Goal: Task Accomplishment & Management: Manage account settings

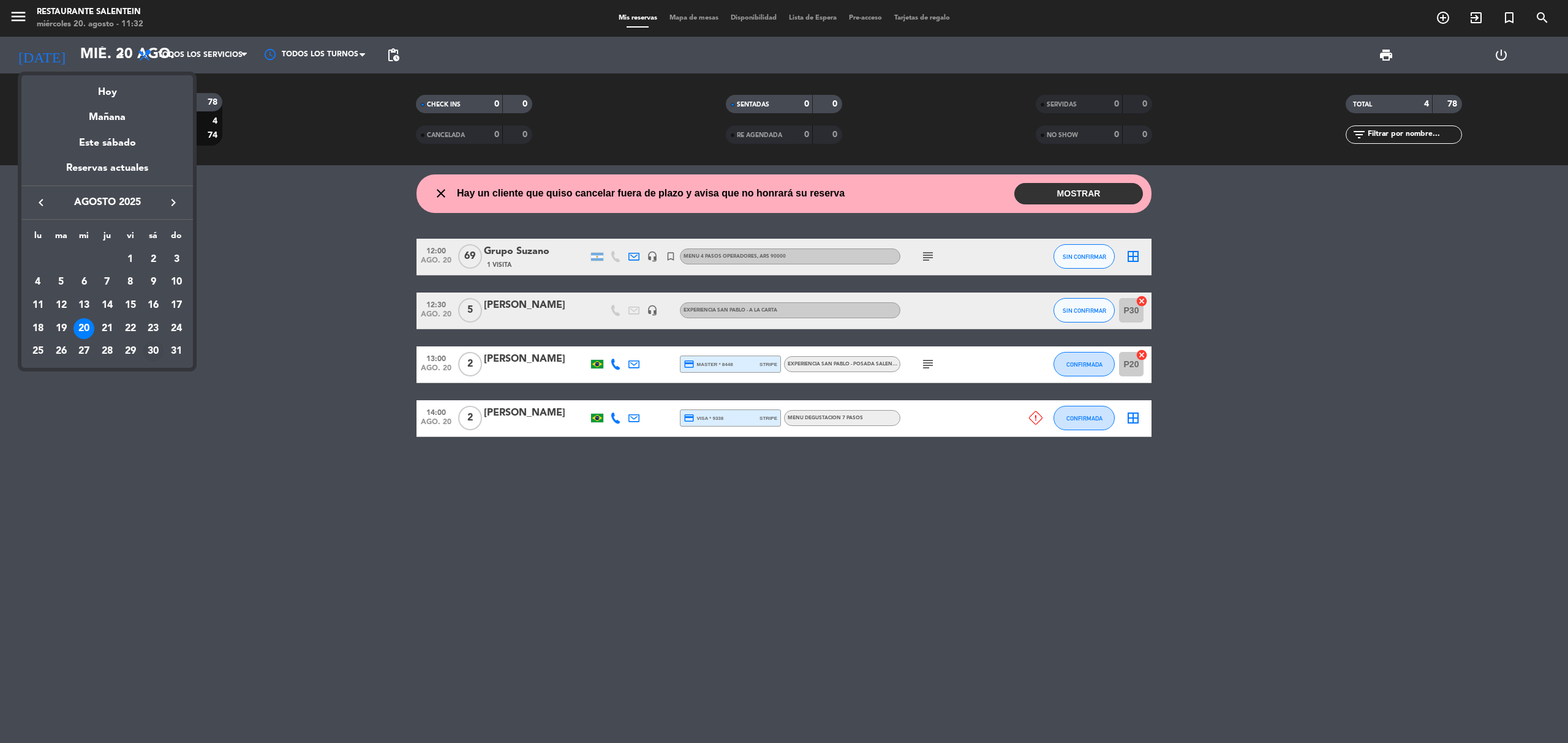
click at [153, 348] on div "30" at bounding box center [153, 352] width 21 height 21
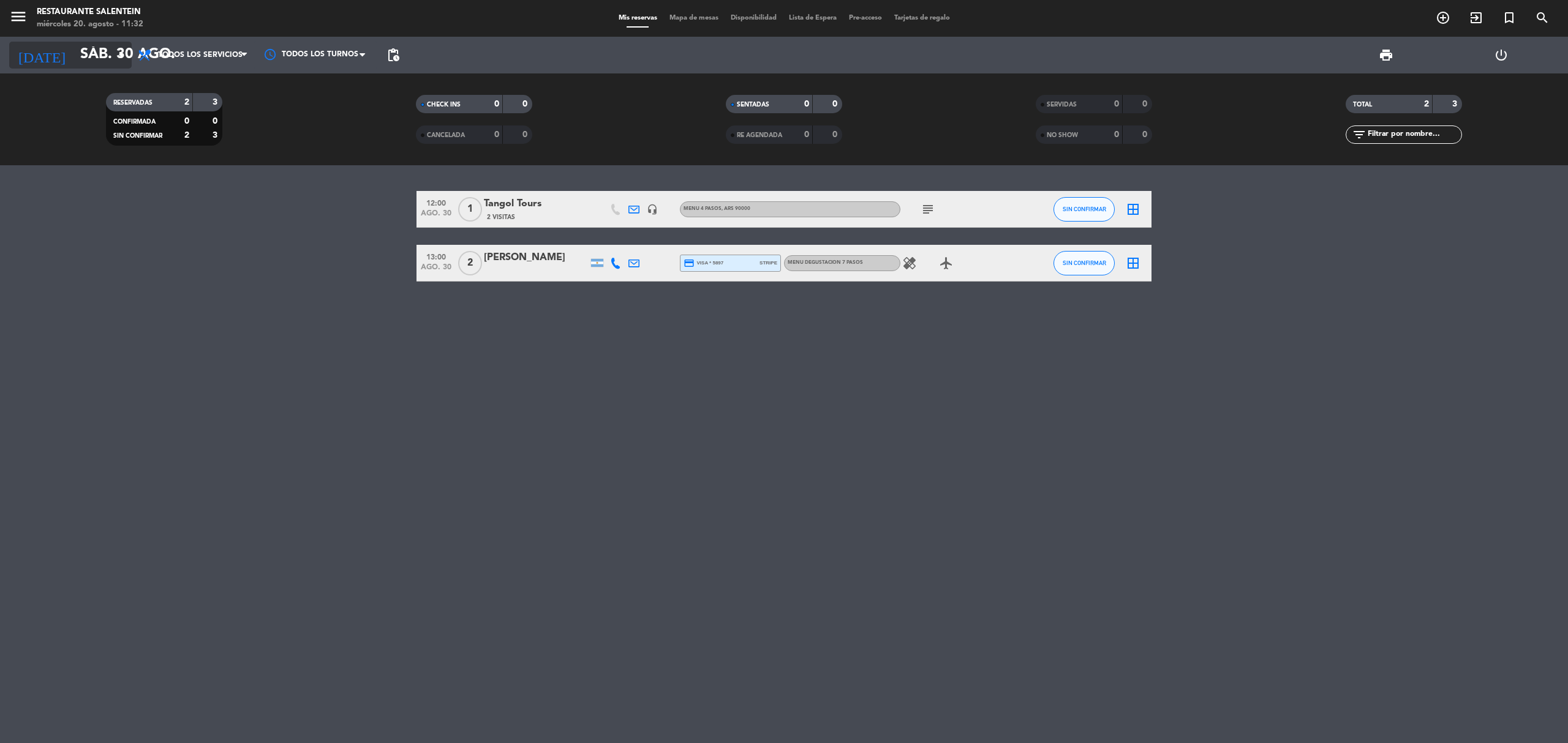
click at [98, 50] on input "sáb. 30 ago." at bounding box center [165, 55] width 182 height 30
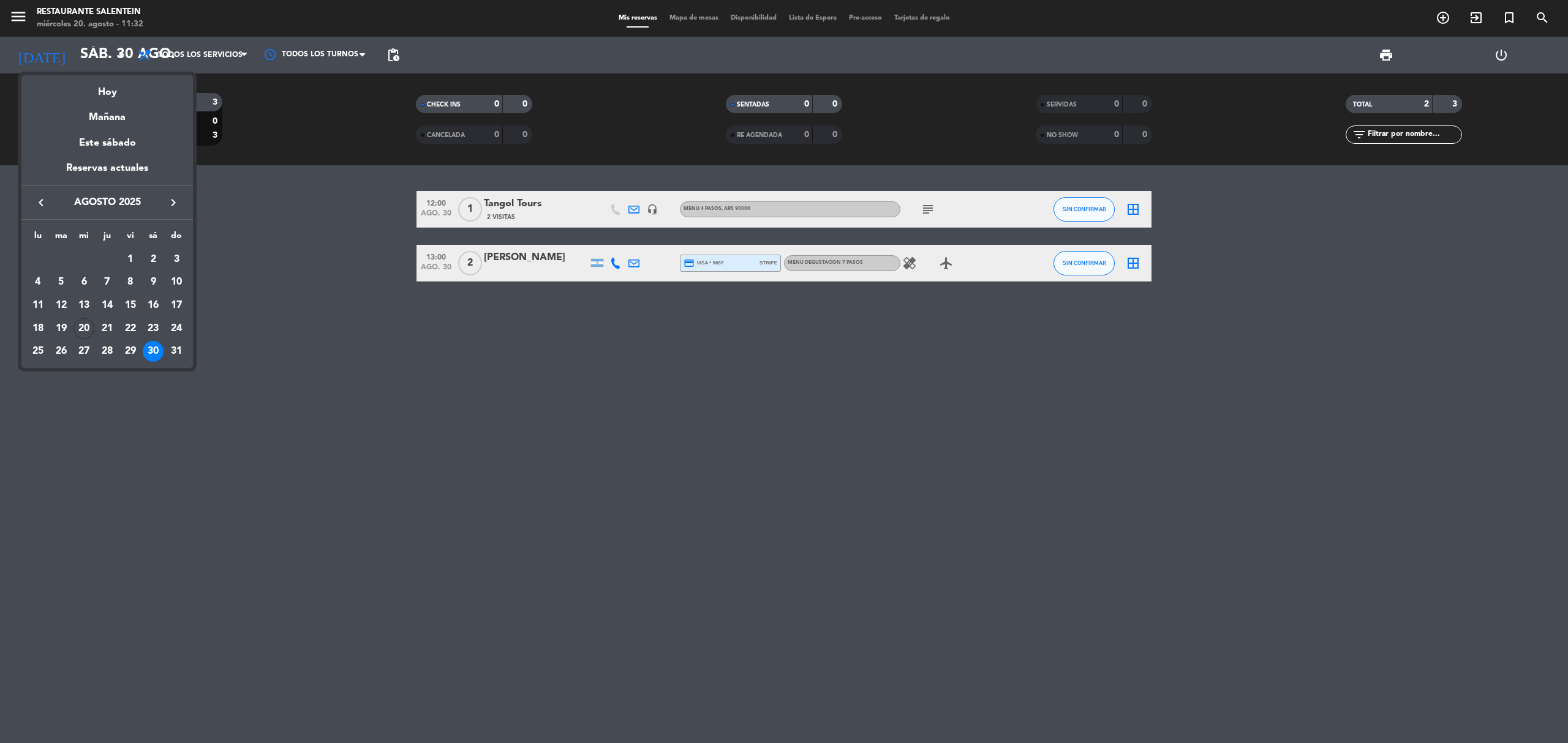
click at [169, 202] on icon "keyboard_arrow_right" at bounding box center [172, 202] width 14 height 14
click at [64, 376] on div "30" at bounding box center [61, 375] width 21 height 21
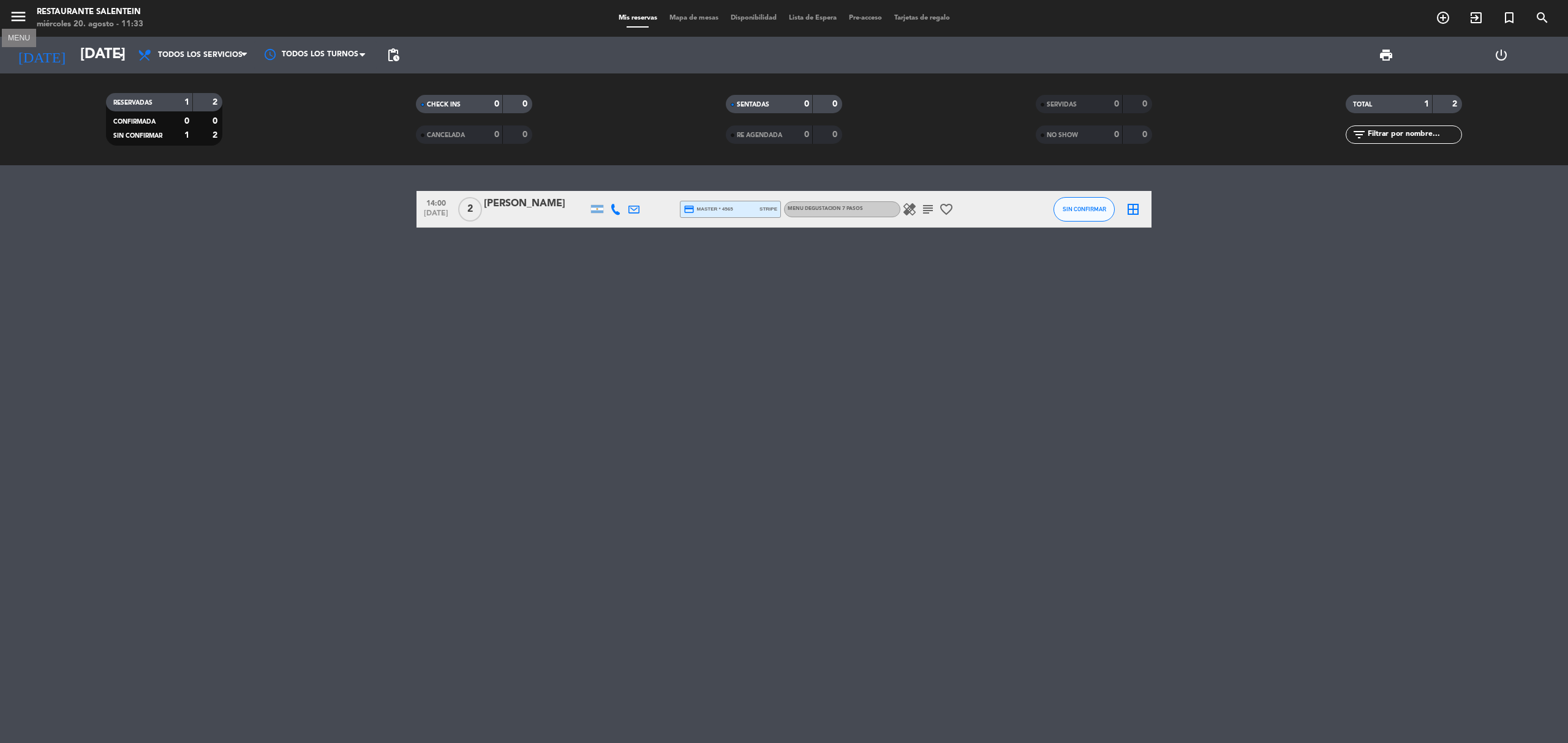
click at [27, 9] on icon "menu" at bounding box center [18, 16] width 18 height 18
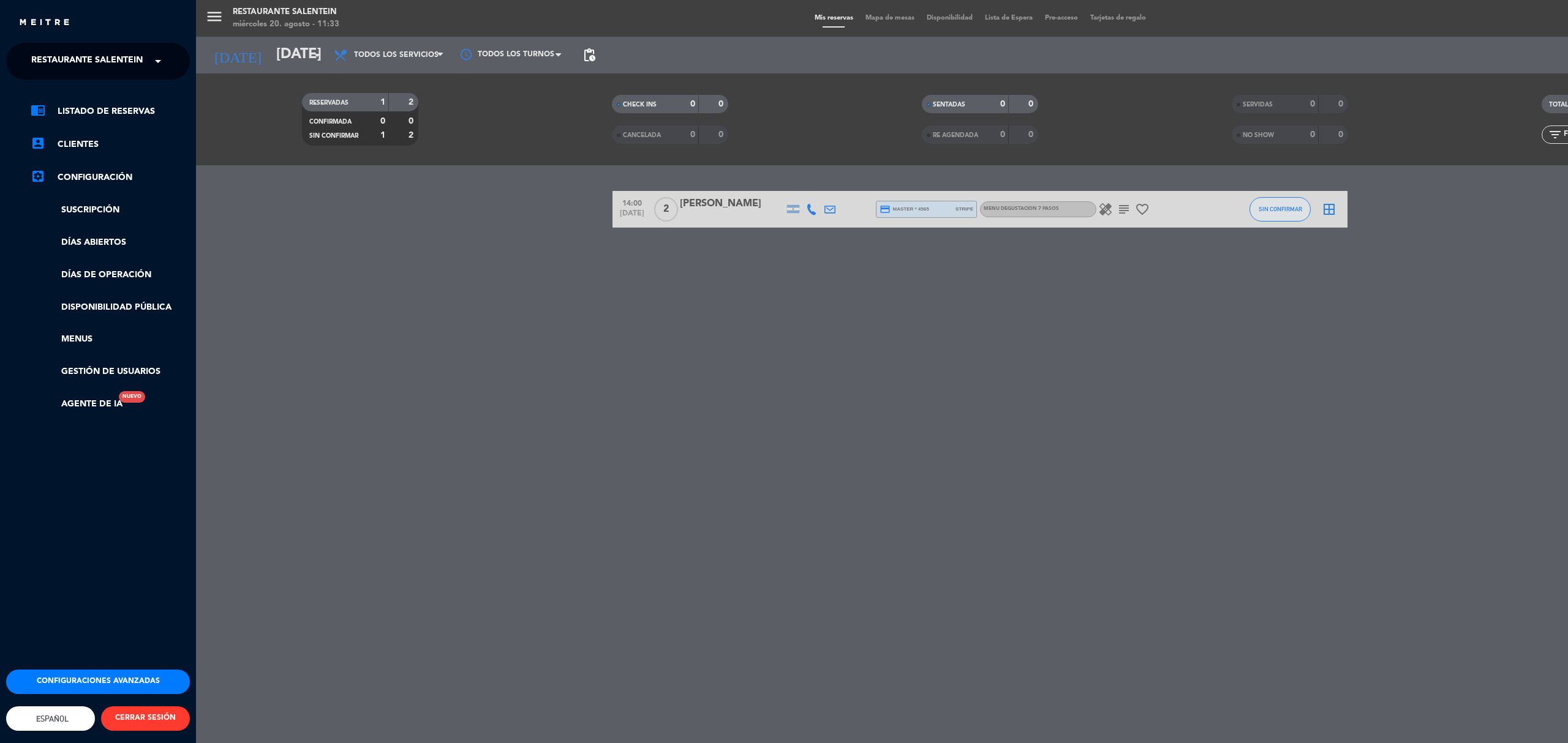
click at [67, 56] on span "Restaurante Salentein" at bounding box center [87, 61] width 111 height 26
click at [104, 97] on div "Bodega Salentein" at bounding box center [98, 94] width 183 height 18
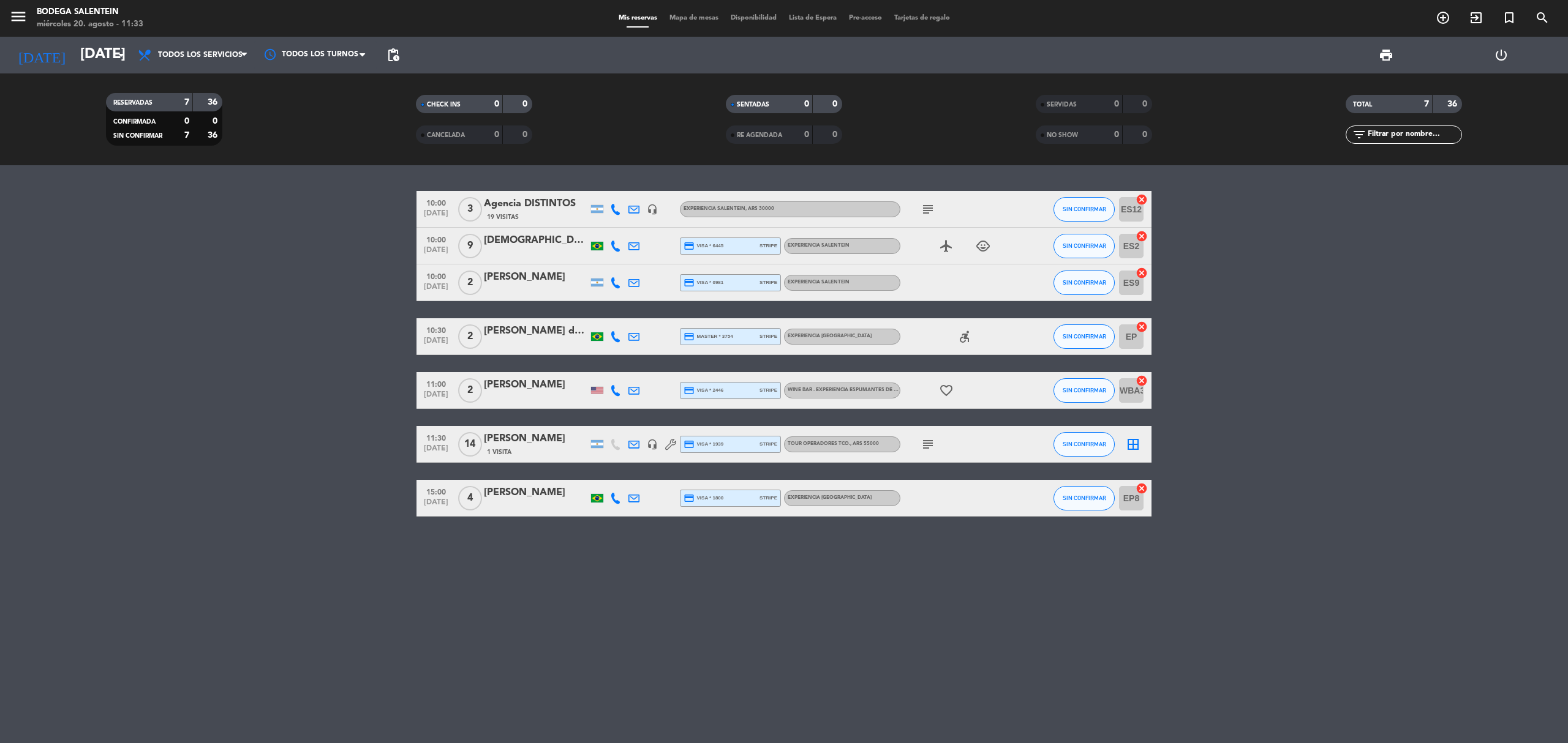
click at [244, 338] on bookings-row "10:00 [DATE] 3 Agencia DISTINTOS 19 Visitas headset_mic Experiencia Salentein ,…" at bounding box center [784, 354] width 1568 height 326
click at [290, 370] on bookings-row "10:00 [DATE] 3 Agencia DISTINTOS 19 Visitas headset_mic Experiencia Salentein ,…" at bounding box center [784, 354] width 1568 height 326
click at [309, 257] on bookings-row "10:00 [DATE] 3 Agencia DISTINTOS 19 Visitas headset_mic Experiencia Salentein ,…" at bounding box center [784, 354] width 1568 height 326
click at [91, 52] on input "[DATE]" at bounding box center [165, 55] width 182 height 30
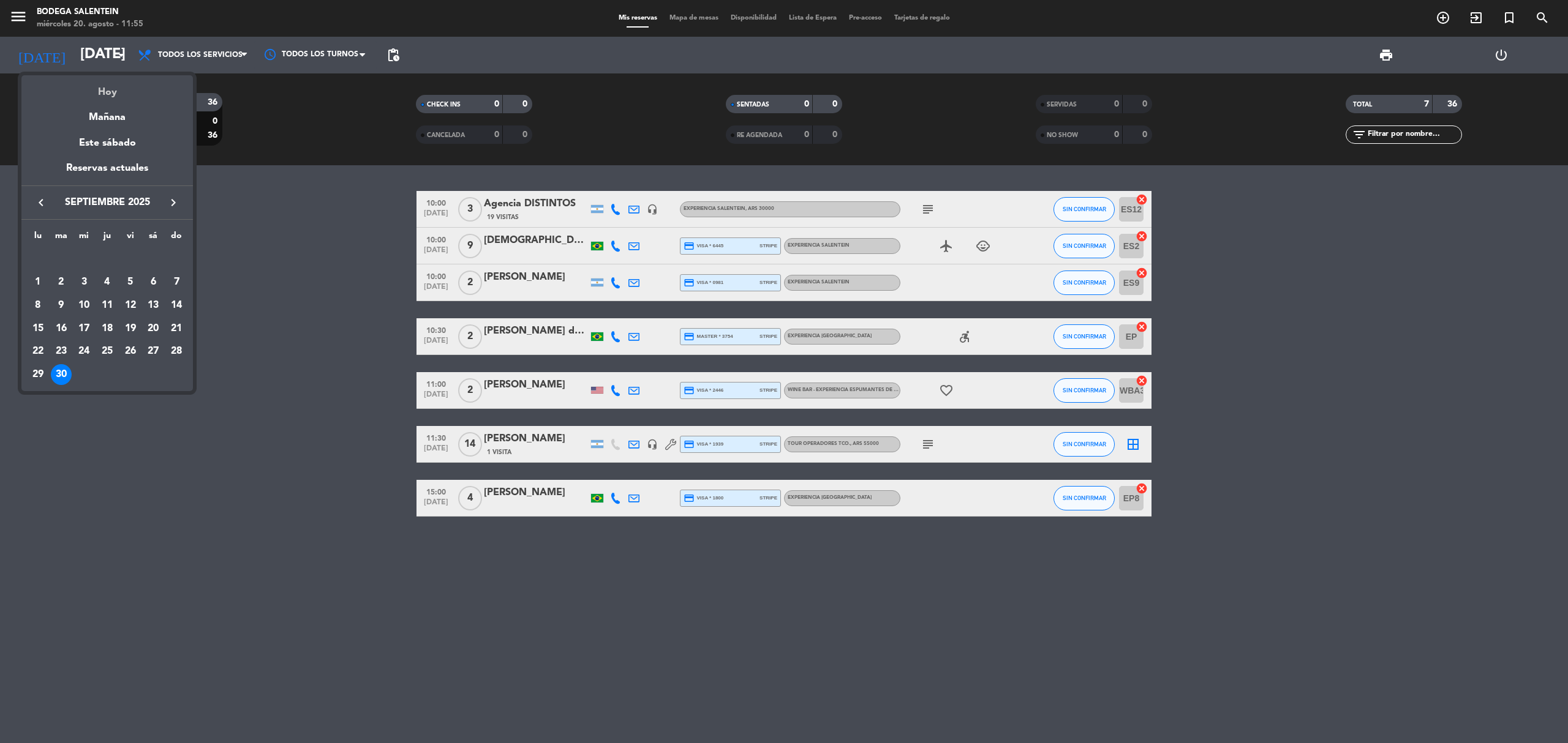
click at [103, 92] on div "Hoy" at bounding box center [106, 88] width 171 height 25
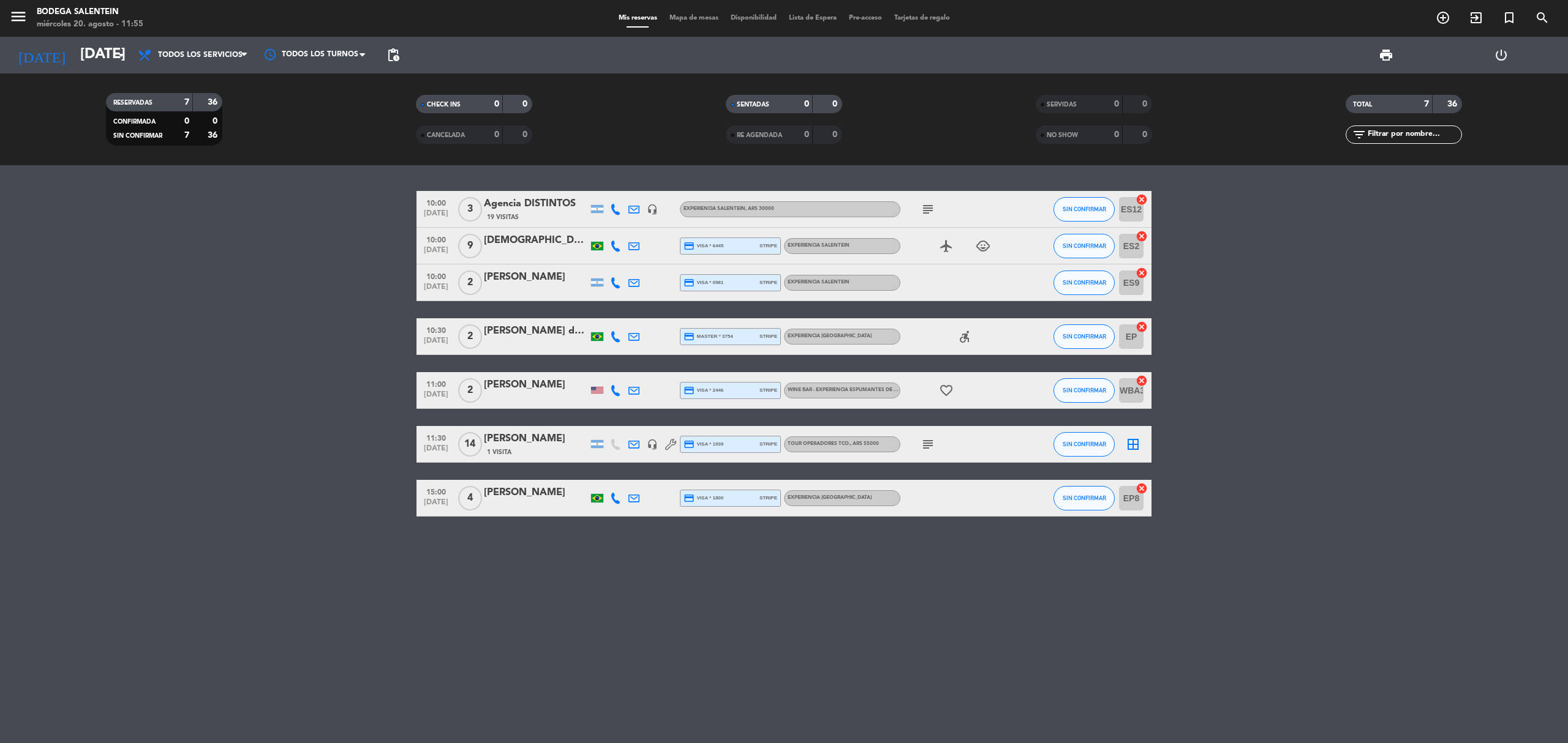
type input "mié. 20 ago."
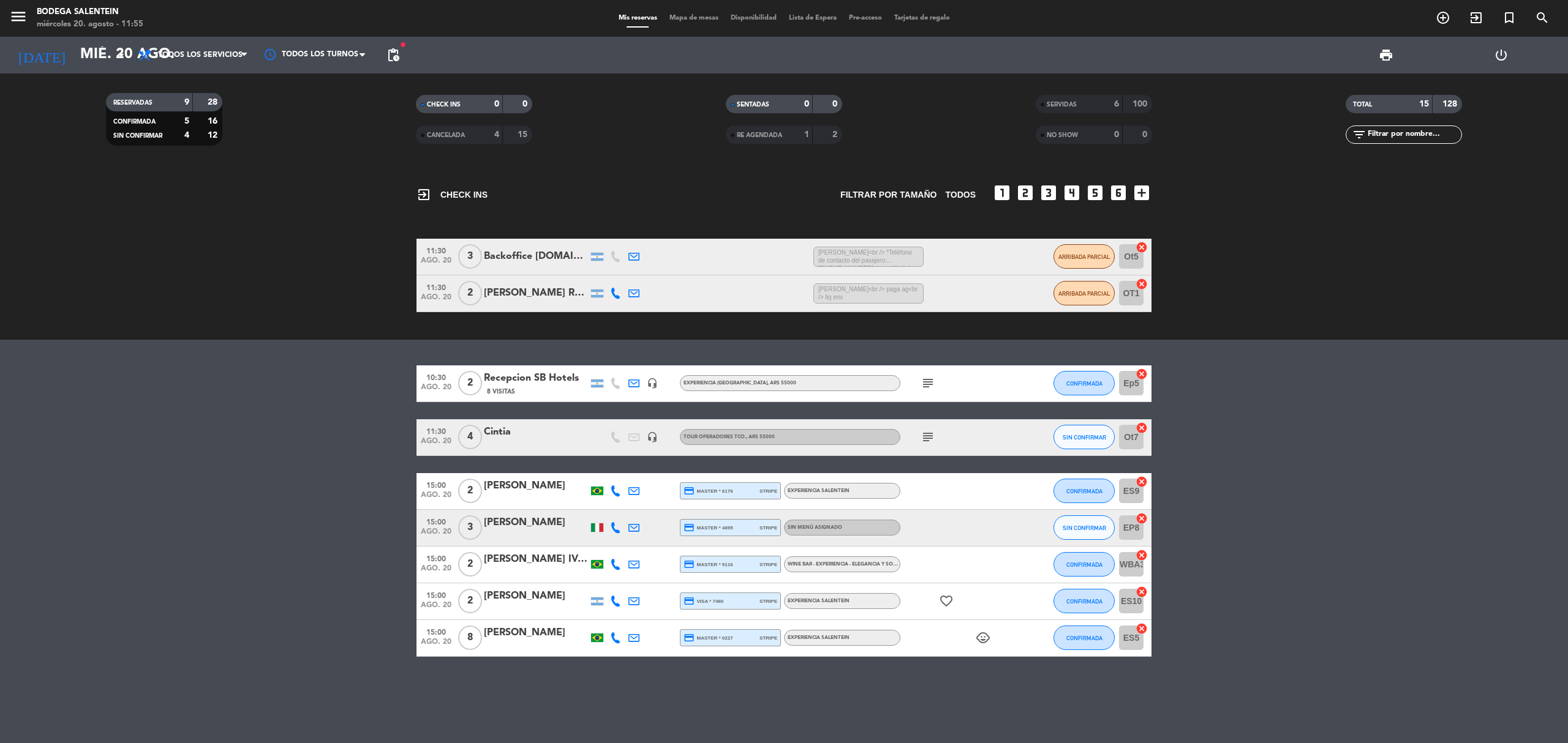
click at [219, 309] on bookings-row "11:30 [DATE] 3 Backoffice [DOMAIN_NAME] 1:09 H / 5:33 H sms [PERSON_NAME]<br />…" at bounding box center [784, 275] width 1568 height 74
click at [210, 402] on bookings-row "10:30 [DATE] 2 Recepcion SB Hotels 8 Visitas headset_mic Experiencia [GEOGRAPHI…" at bounding box center [784, 511] width 1568 height 292
click at [234, 281] on bookings-row "11:30 [DATE] 3 Backoffice [DOMAIN_NAME] 1:09 H / 5:33 H sms [PERSON_NAME]<br />…" at bounding box center [784, 275] width 1568 height 74
click at [240, 453] on bookings-row "10:30 [DATE] 2 Recepcion SB Hotels 8 Visitas headset_mic Experiencia [GEOGRAPHI…" at bounding box center [784, 511] width 1568 height 292
click at [303, 608] on bookings-row "10:30 [DATE] 2 Recepcion SB Hotels 8 Visitas headset_mic Experiencia [GEOGRAPHI…" at bounding box center [784, 511] width 1568 height 292
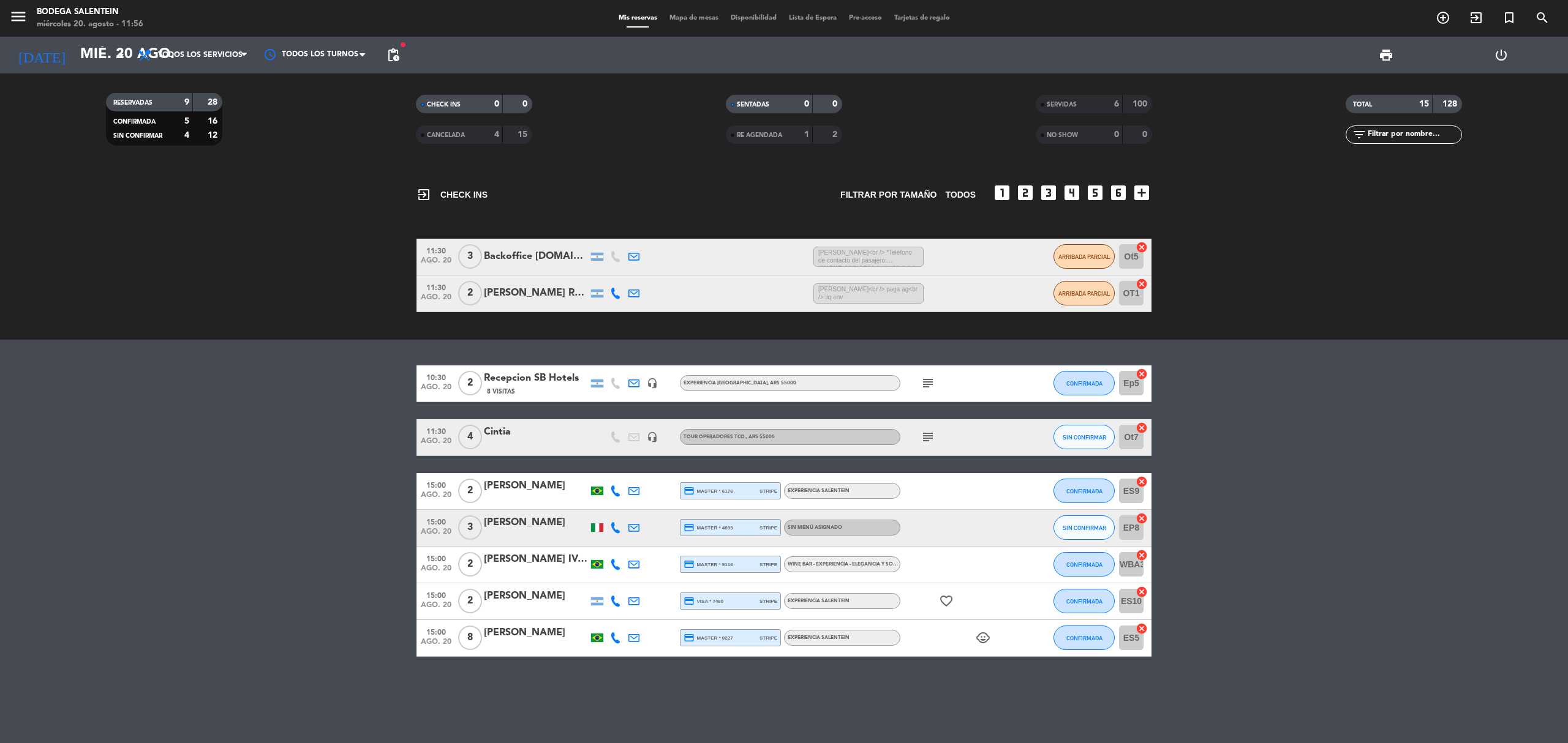
click at [318, 599] on bookings-row "10:30 [DATE] 2 Recepcion SB Hotels 8 Visitas headset_mic Experiencia [GEOGRAPHI…" at bounding box center [784, 511] width 1568 height 292
click at [290, 549] on bookings-row "10:30 [DATE] 2 Recepcion SB Hotels 8 Visitas headset_mic Experiencia [GEOGRAPHI…" at bounding box center [784, 511] width 1568 height 292
click at [305, 552] on bookings-row "10:30 [DATE] 2 Recepcion SB Hotels 8 Visitas headset_mic Experiencia [GEOGRAPHI…" at bounding box center [784, 511] width 1568 height 292
click at [1319, 576] on bookings-row "10:30 [DATE] 2 Recepcion SB Hotels 8 Visitas headset_mic Experiencia [GEOGRAPHI…" at bounding box center [784, 511] width 1568 height 292
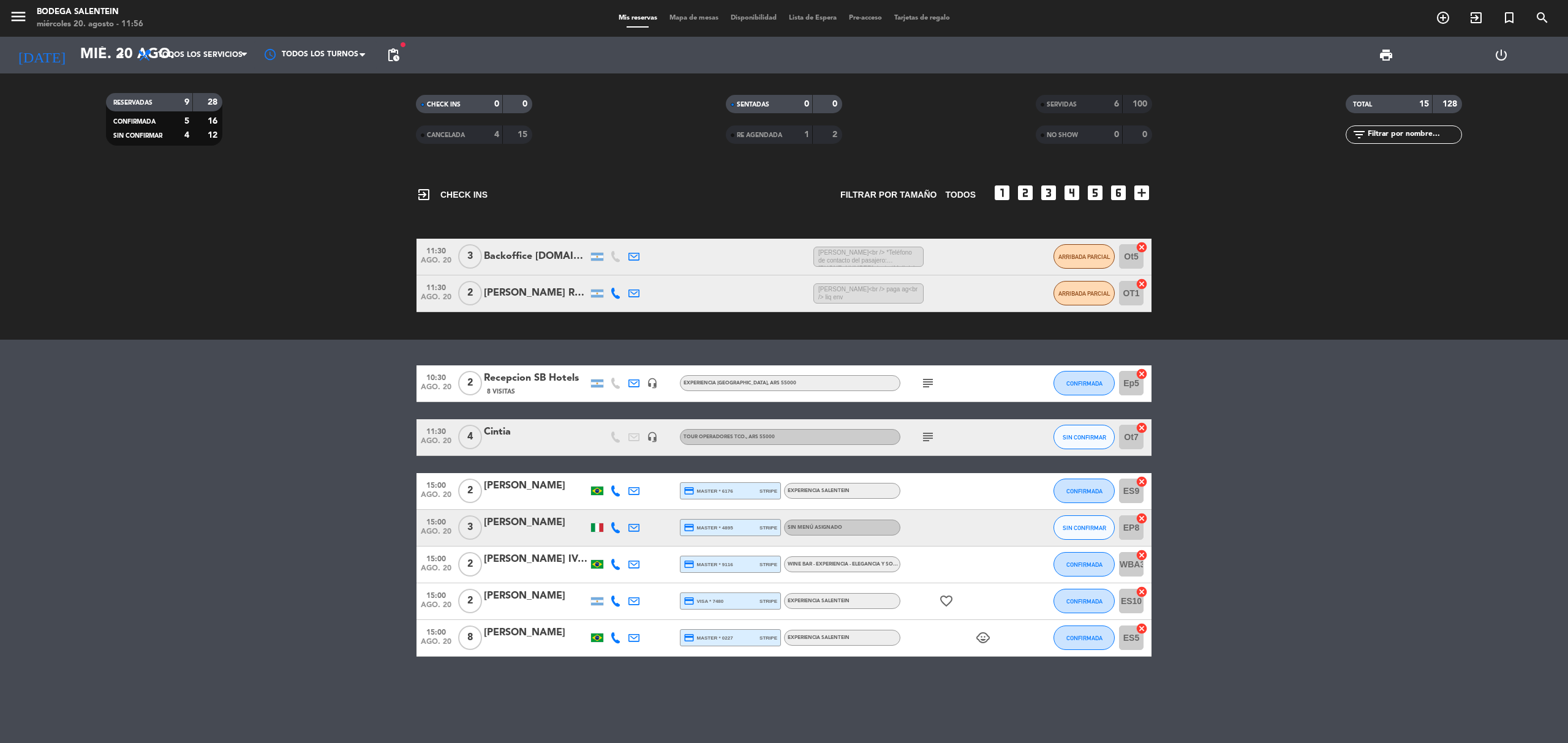
click at [925, 376] on icon "subject" at bounding box center [927, 382] width 14 height 14
click at [1271, 404] on bookings-row "10:30 [DATE] 2 Recepcion SB Hotels 8 Visitas headset_mic Experiencia [GEOGRAPHI…" at bounding box center [784, 511] width 1568 height 292
click at [928, 440] on icon "subject" at bounding box center [927, 436] width 14 height 14
click at [1355, 449] on bookings-row "10:30 [DATE] 2 Recepcion SB Hotels 8 Visitas headset_mic Experiencia [GEOGRAPHI…" at bounding box center [784, 511] width 1568 height 292
click at [930, 441] on icon "subject" at bounding box center [927, 436] width 14 height 14
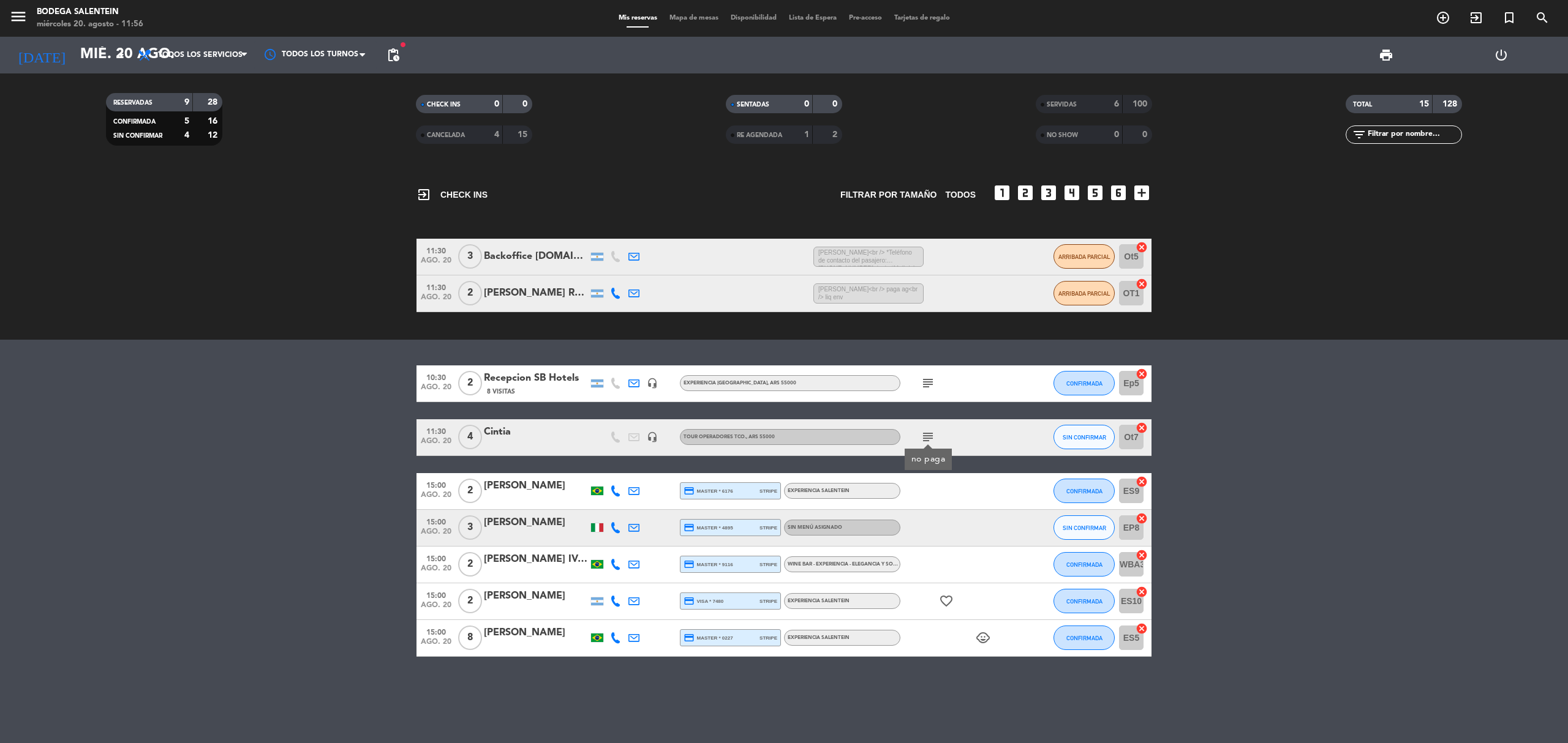
click at [921, 380] on icon "subject" at bounding box center [927, 382] width 14 height 14
click at [1380, 513] on bookings-row "10:30 [DATE] 2 Recepcion SB Hotels 8 Visitas headset_mic Experiencia [GEOGRAPHI…" at bounding box center [784, 511] width 1568 height 292
click at [929, 437] on icon "subject" at bounding box center [927, 436] width 14 height 14
click at [1264, 491] on bookings-row "10:30 [DATE] 2 Recepcion SB Hotels 8 Visitas headset_mic Experiencia [GEOGRAPHI…" at bounding box center [784, 511] width 1568 height 292
click at [928, 380] on icon "subject" at bounding box center [927, 382] width 14 height 14
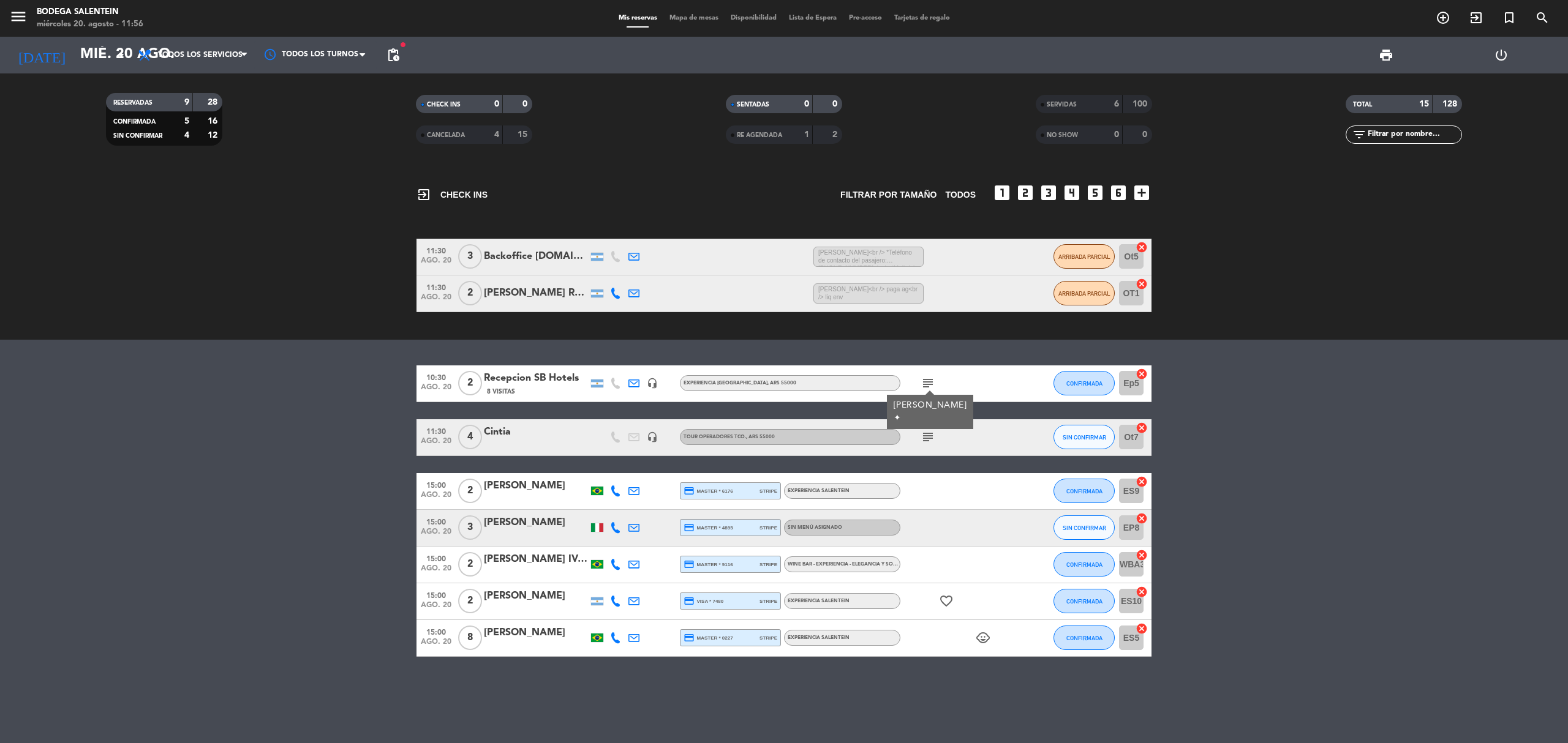
click at [1328, 425] on bookings-row "10:30 [DATE] 2 Recepcion SB Hotels 8 Visitas headset_mic Experiencia [GEOGRAPHI…" at bounding box center [784, 511] width 1568 height 292
click at [926, 441] on icon "subject" at bounding box center [927, 436] width 14 height 14
click at [346, 540] on bookings-row "10:30 [DATE] 2 Recepcion SB Hotels 8 Visitas headset_mic Experiencia [GEOGRAPHI…" at bounding box center [784, 511] width 1568 height 292
click at [373, 535] on bookings-row "10:30 [DATE] 2 Recepcion SB Hotels 8 Visitas headset_mic Experiencia [GEOGRAPHI…" at bounding box center [784, 511] width 1568 height 292
click at [363, 529] on bookings-row "10:30 [DATE] 2 Recepcion SB Hotels 8 Visitas headset_mic Experiencia [GEOGRAPHI…" at bounding box center [784, 511] width 1568 height 292
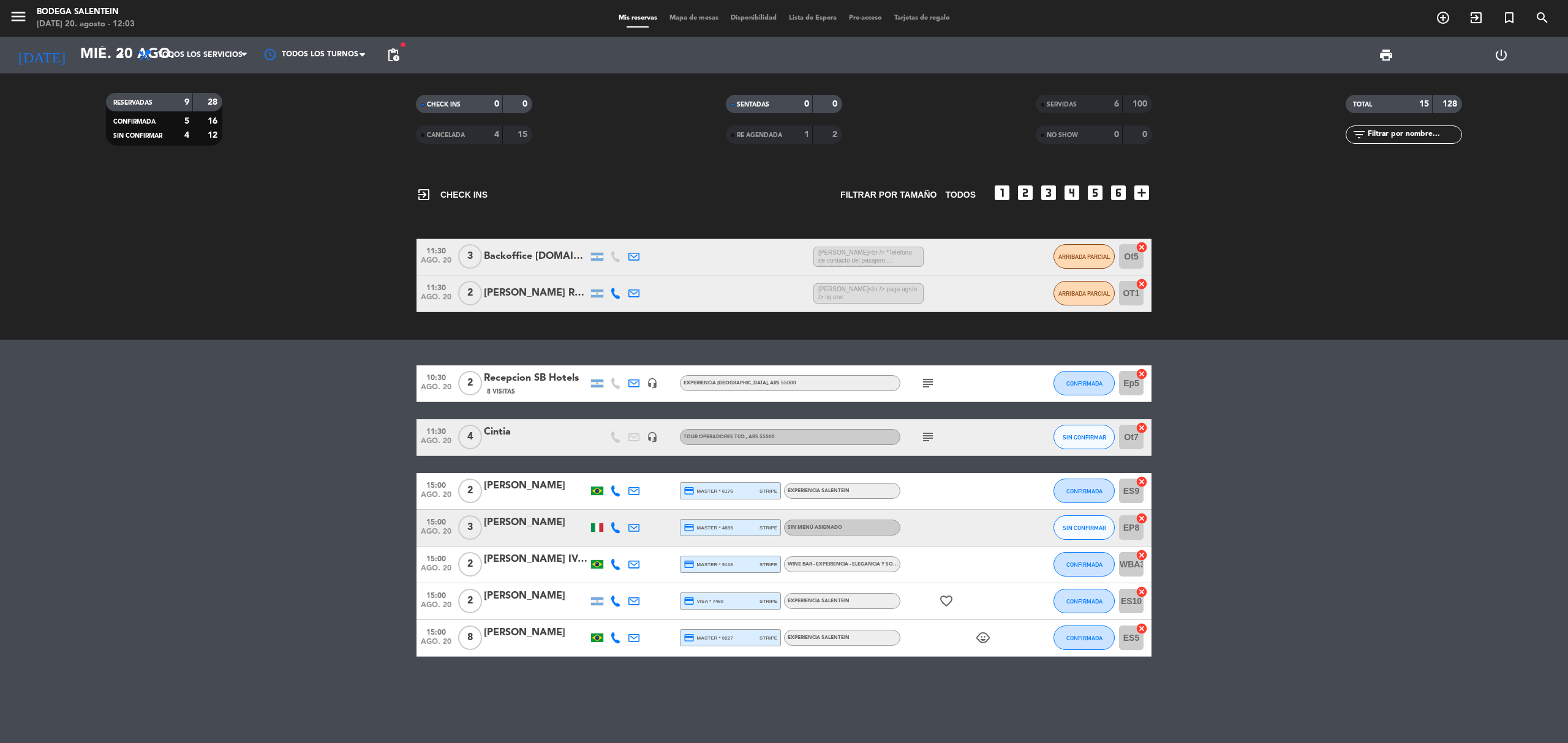
click at [1333, 573] on bookings-row "10:30 [DATE] 2 Recepcion SB Hotels 8 Visitas headset_mic Experiencia [GEOGRAPHI…" at bounding box center [784, 511] width 1568 height 292
click at [1276, 525] on bookings-row "10:30 [DATE] 2 Recepcion SB Hotels 8 Visitas headset_mic Experiencia [GEOGRAPHI…" at bounding box center [784, 511] width 1568 height 292
click at [320, 527] on bookings-row "10:30 [DATE] 2 Recepcion SB Hotels 8 Visitas headset_mic Experiencia [GEOGRAPHI…" at bounding box center [784, 511] width 1568 height 292
click at [937, 385] on div "subject" at bounding box center [955, 383] width 110 height 36
click at [926, 383] on icon "subject" at bounding box center [927, 382] width 14 height 14
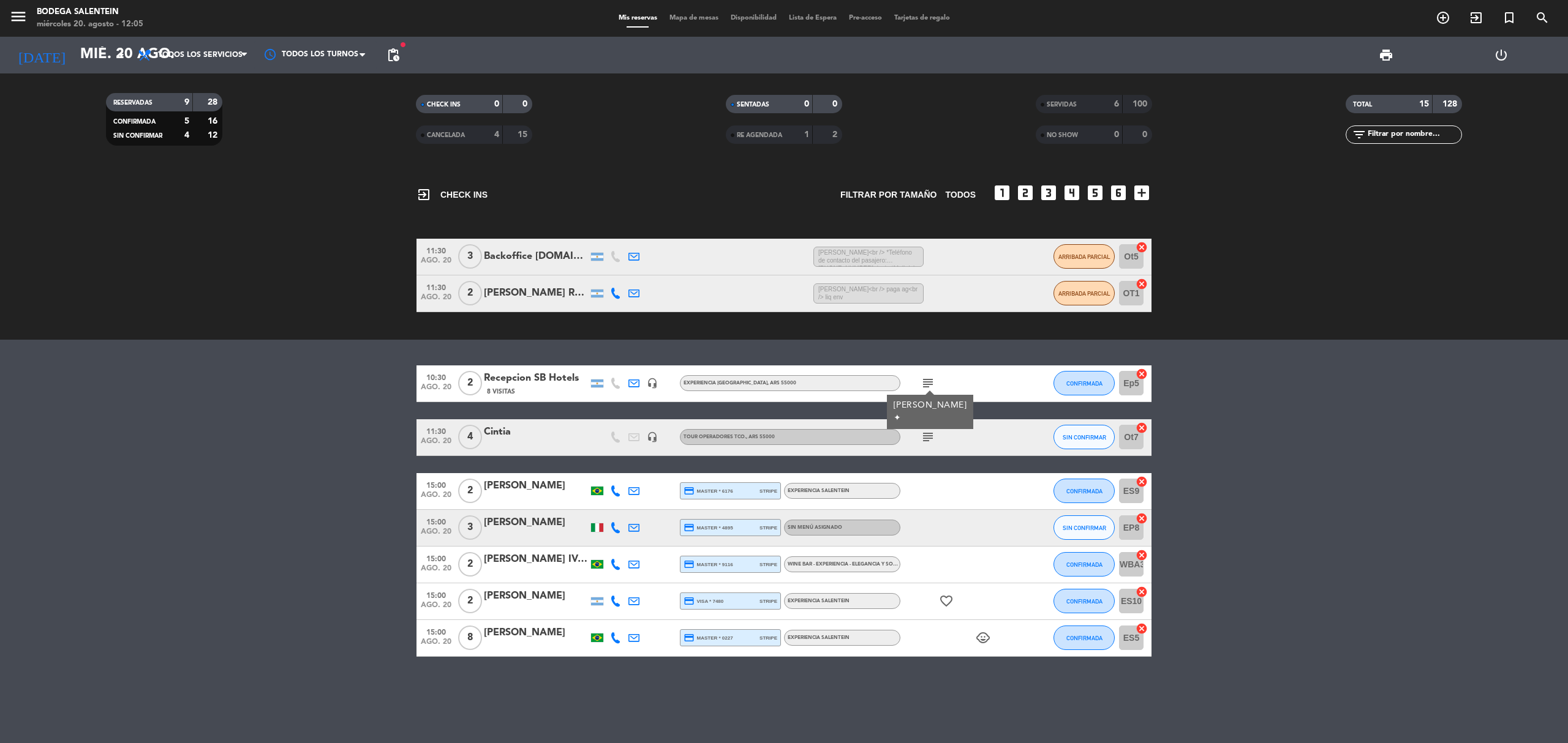
click at [201, 459] on bookings-row "10:30 [DATE] 2 Recepcion SB Hotels 8 Visitas headset_mic Experiencia [GEOGRAPHI…" at bounding box center [784, 511] width 1568 height 292
click at [933, 387] on icon "subject" at bounding box center [927, 382] width 14 height 14
click at [254, 480] on bookings-row "10:30 [DATE] 2 Recepcion SB Hotels 8 Visitas headset_mic Experiencia [GEOGRAPHI…" at bounding box center [784, 511] width 1568 height 292
click at [926, 382] on icon "subject" at bounding box center [927, 382] width 14 height 14
click at [1093, 382] on span "CONFIRMADA" at bounding box center [1084, 382] width 36 height 7
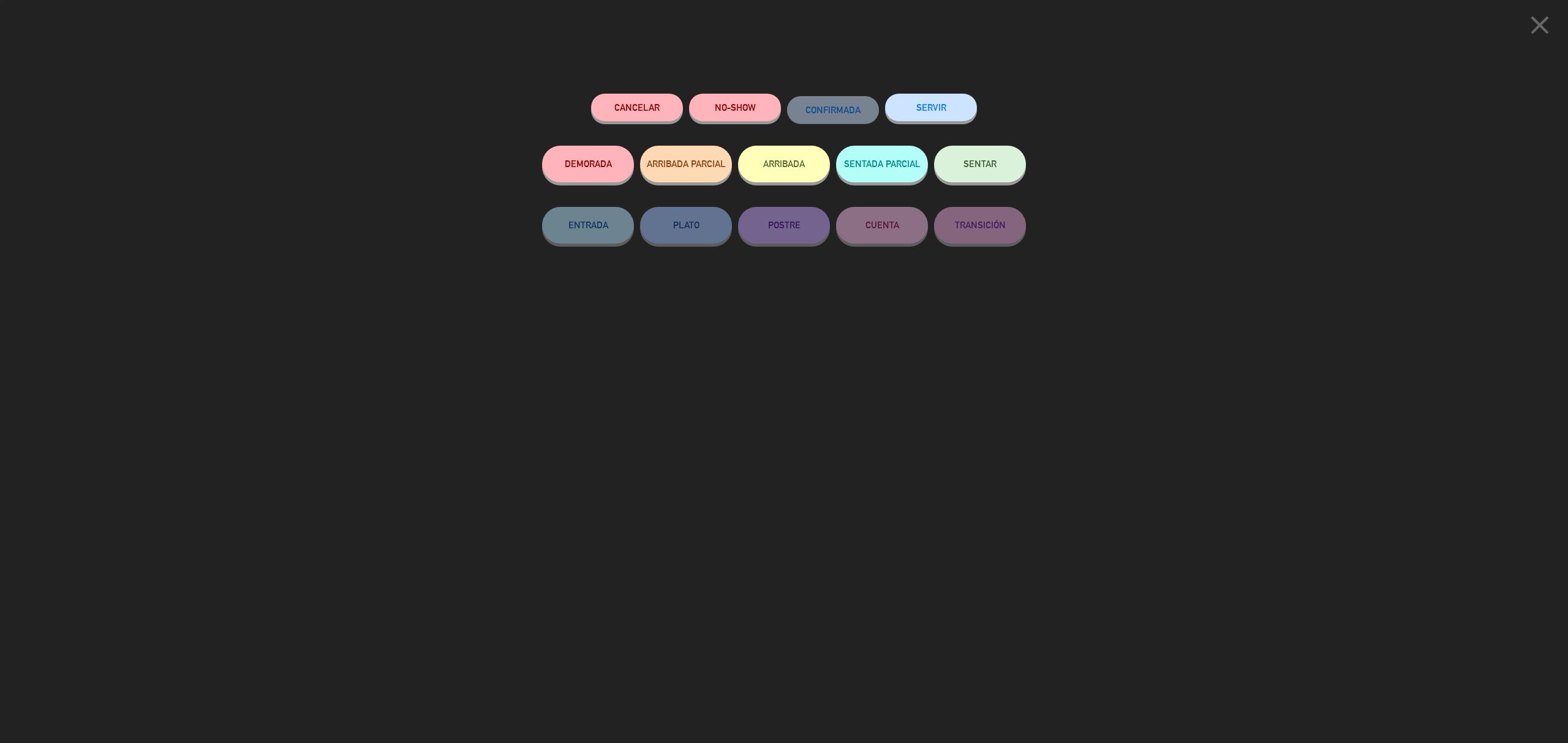
click at [970, 114] on button "SERVIR" at bounding box center [931, 107] width 92 height 28
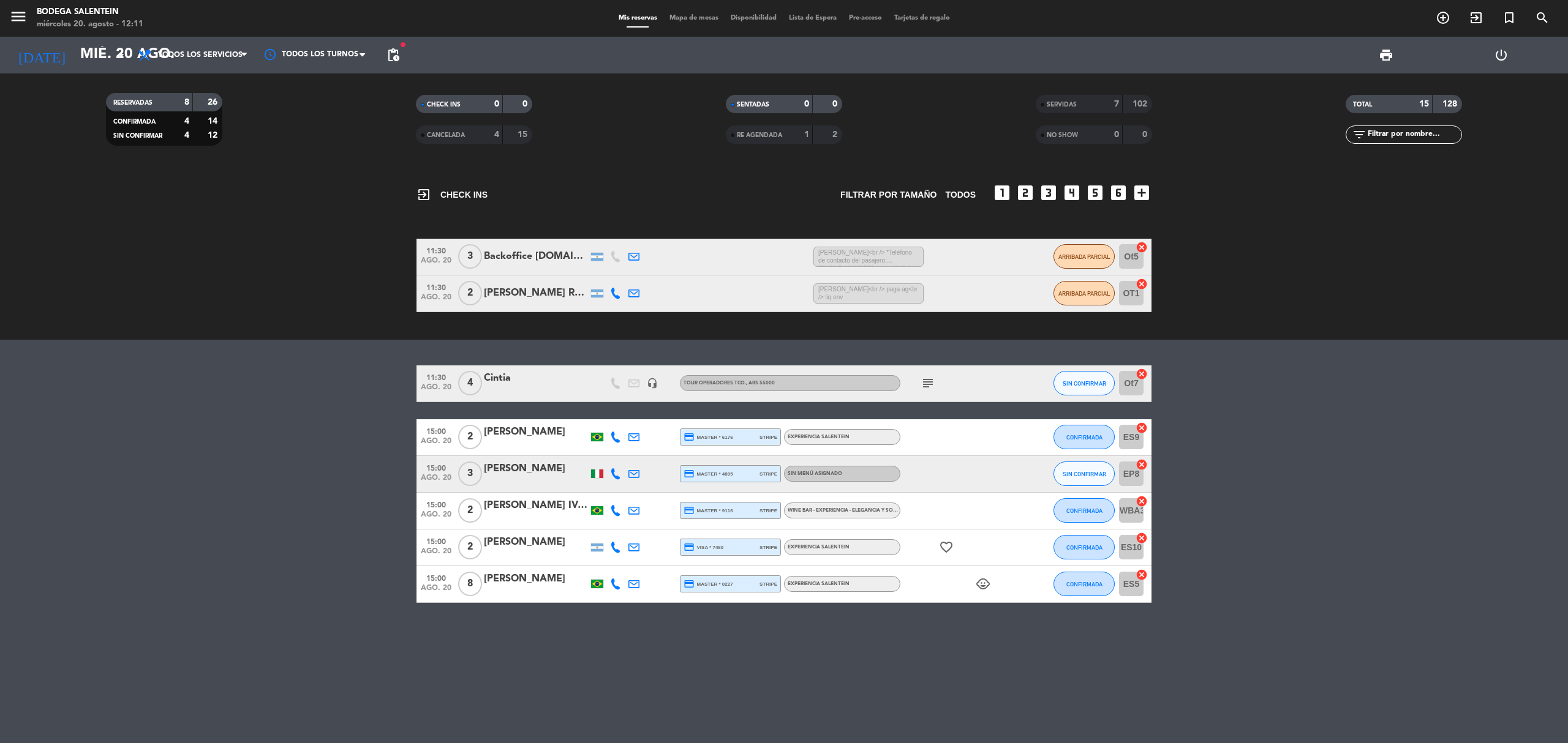
click at [928, 382] on icon "subject" at bounding box center [927, 382] width 14 height 14
click at [1076, 387] on span "SIN CONFIRMAR" at bounding box center [1084, 382] width 43 height 7
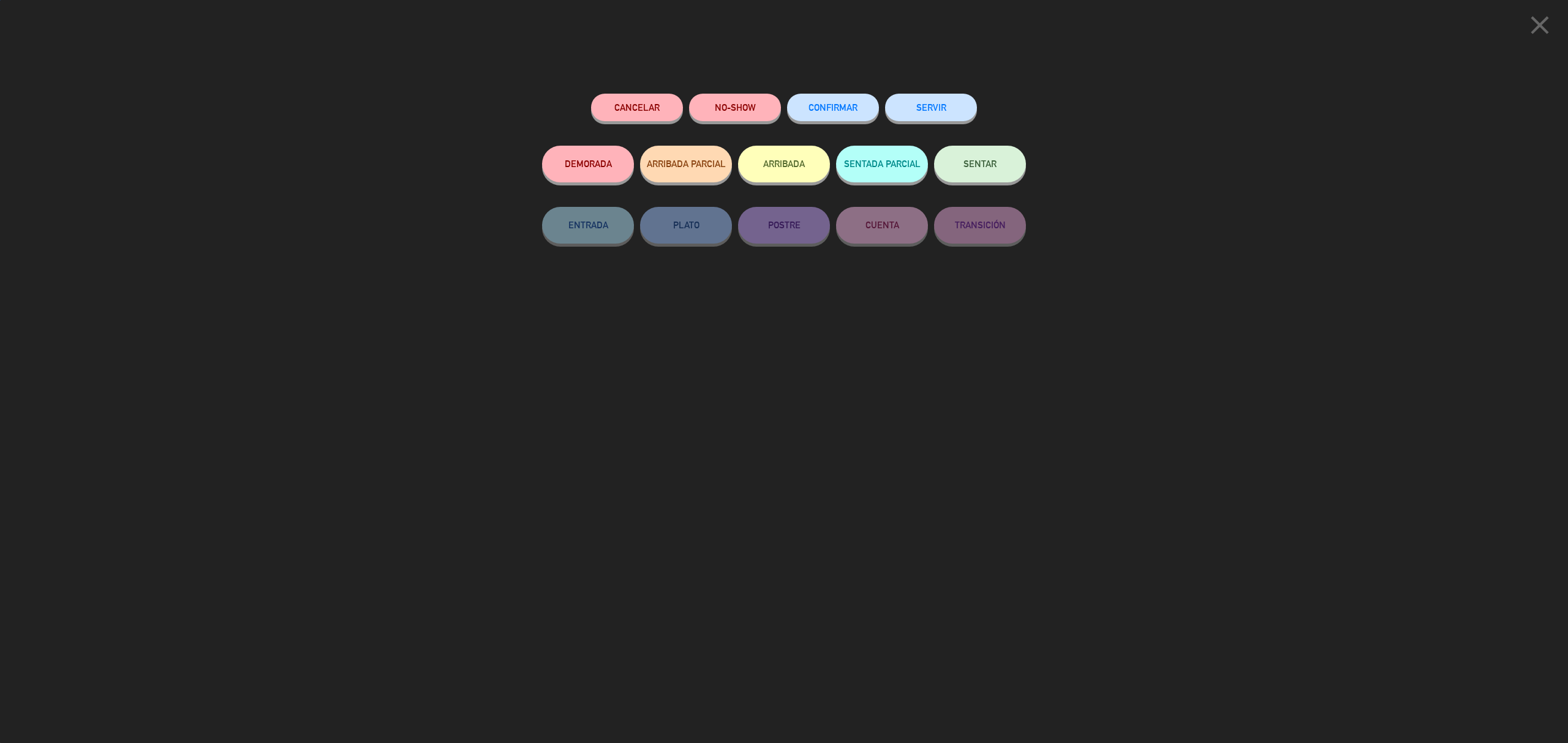
click at [965, 142] on div "SERVIR" at bounding box center [931, 120] width 92 height 52
click at [951, 109] on button "SERVIR" at bounding box center [931, 107] width 92 height 28
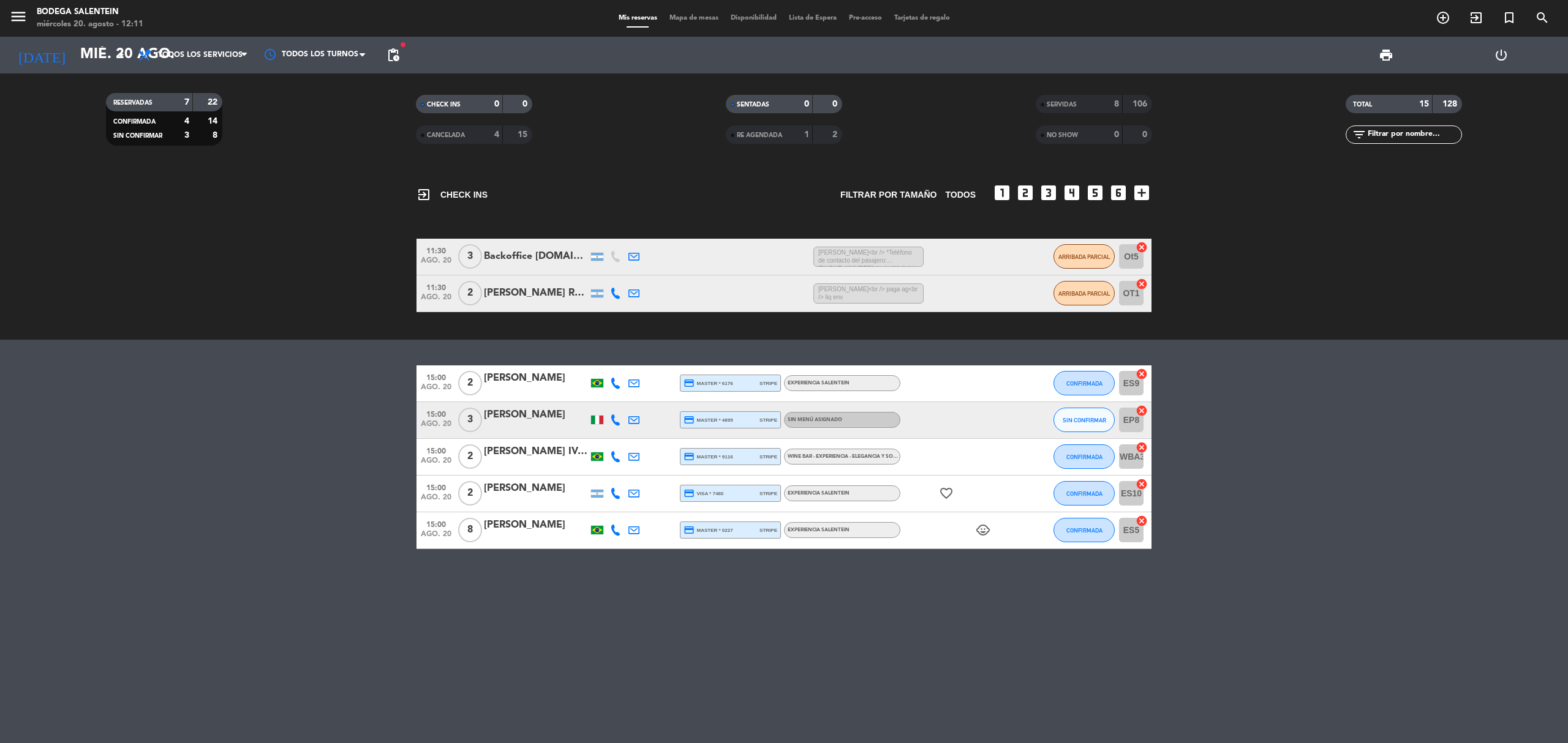
click at [1340, 367] on bookings-row "15:00 [DATE] 2 [PERSON_NAME] credit_card master * 6176 stripe Experiencia Salen…" at bounding box center [784, 457] width 1568 height 184
